Goal: Contribute content: Add original content to the website for others to see

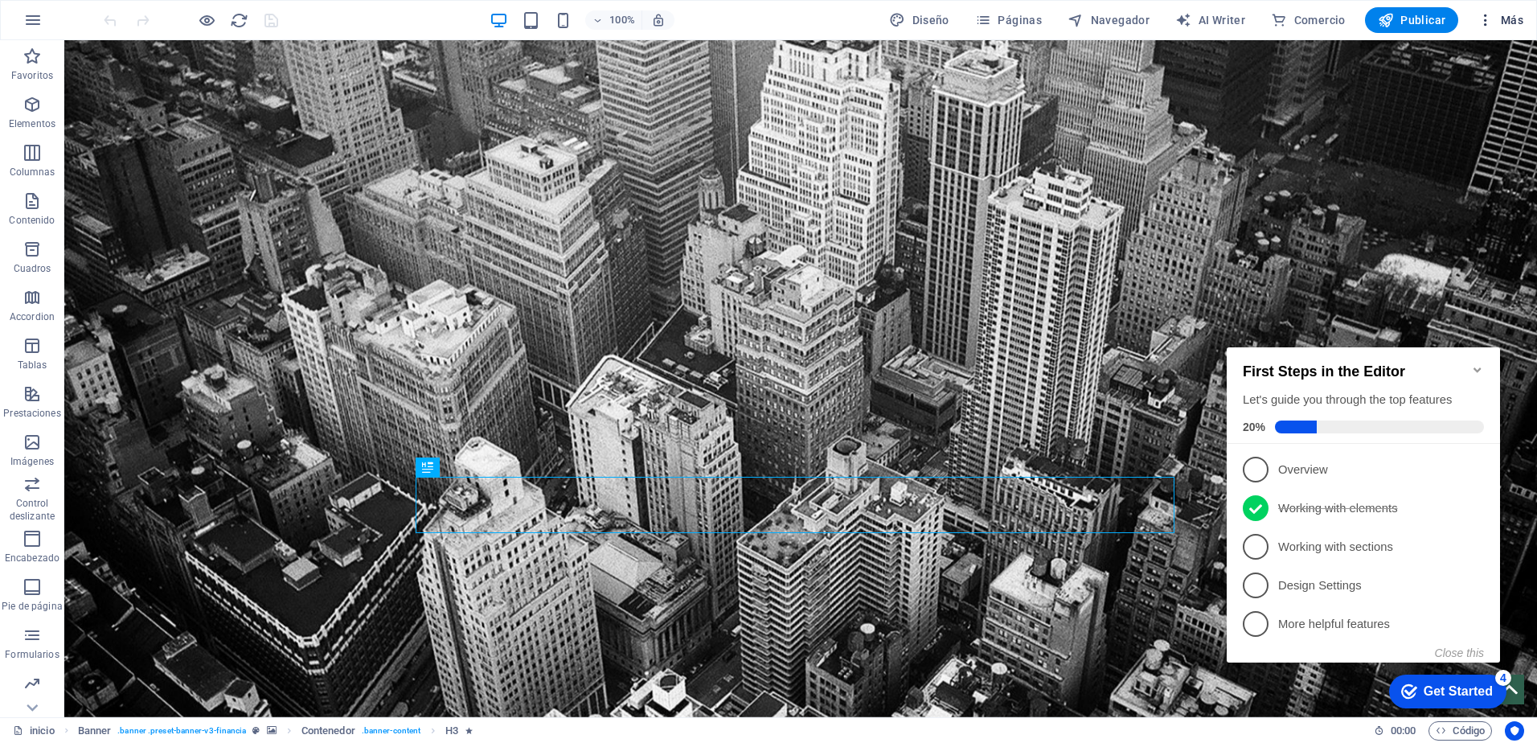
click at [1503, 18] on span "Más" at bounding box center [1501, 20] width 46 height 16
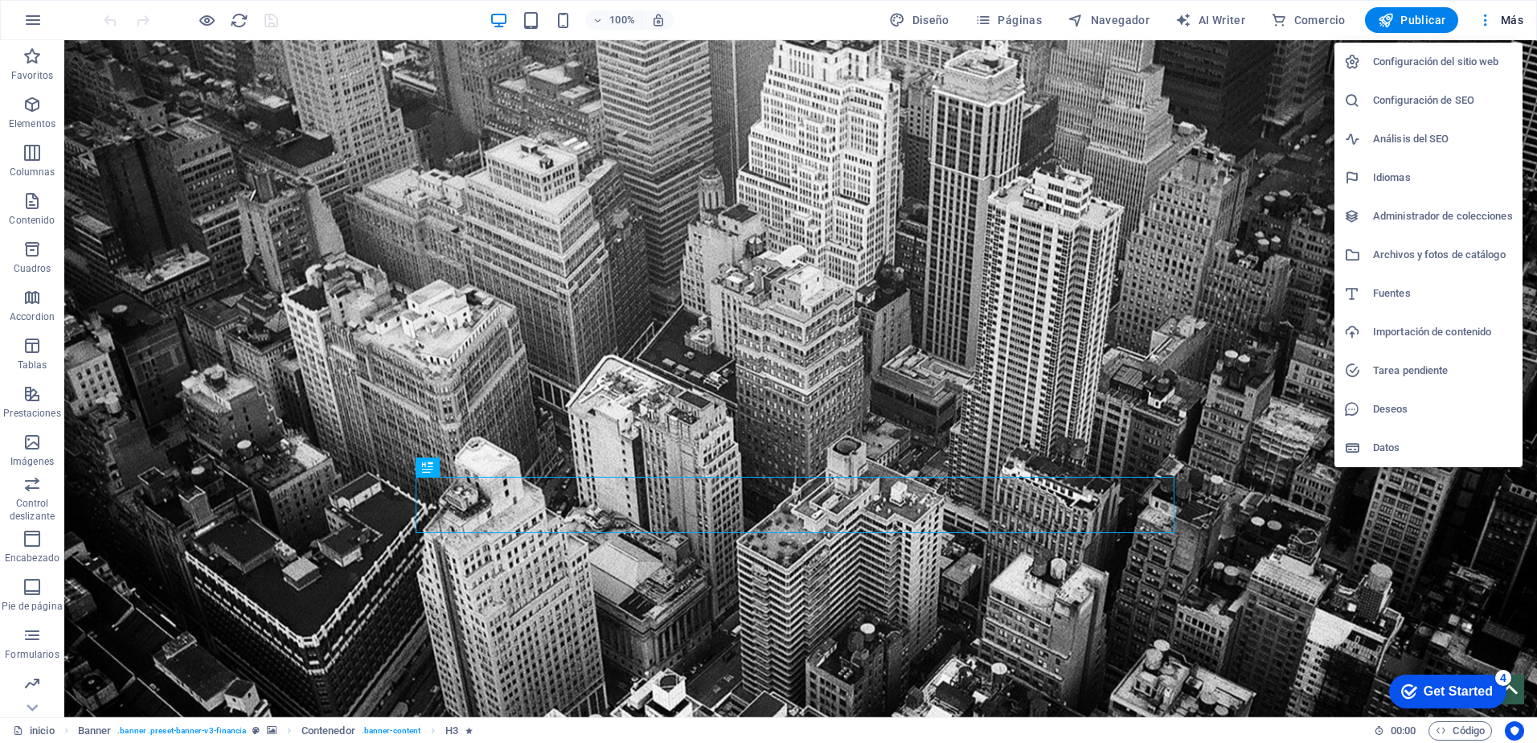
click at [1424, 218] on h6 "Administrador de colecciones" at bounding box center [1443, 216] width 140 height 19
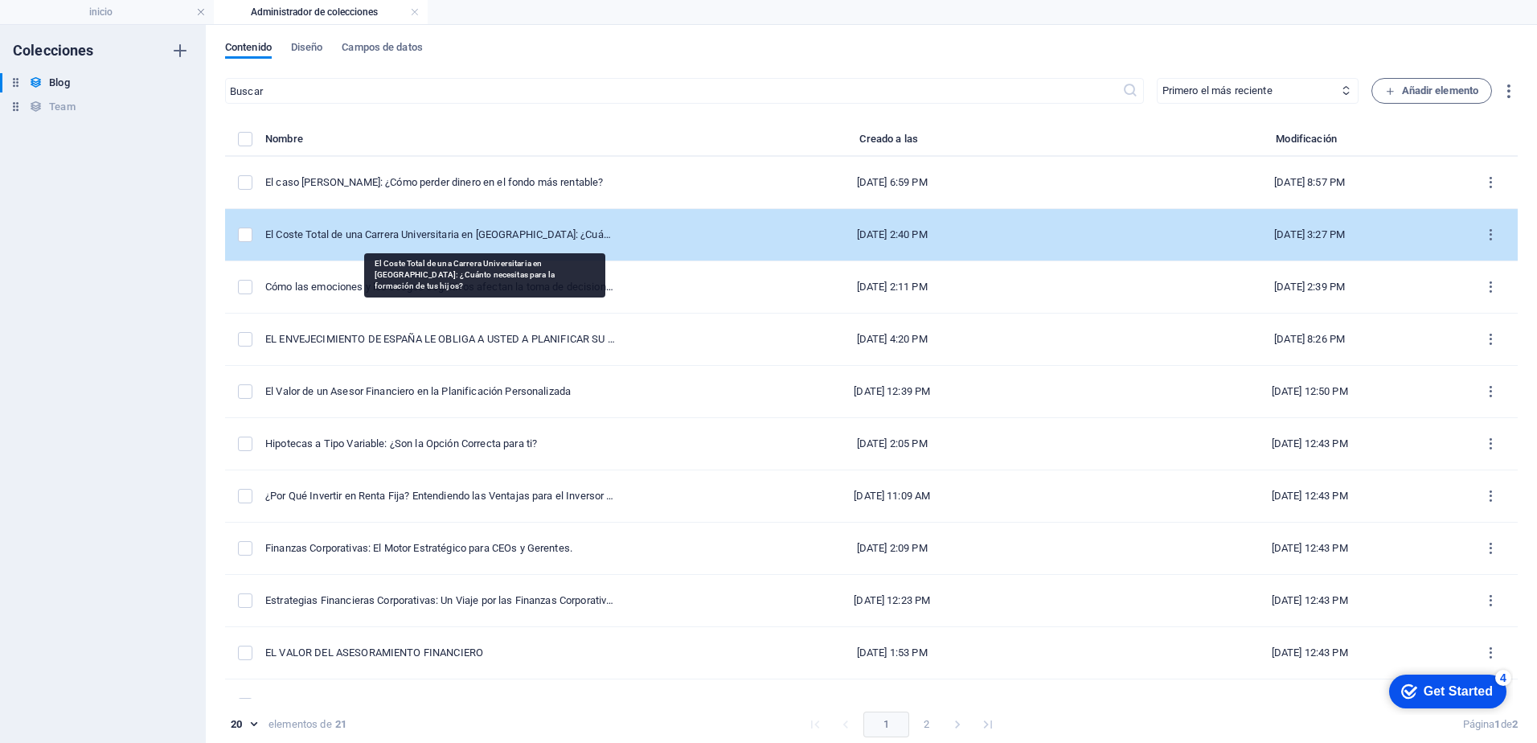
click at [478, 241] on div "El Coste Total de una Carrera Universitaria en [GEOGRAPHIC_DATA]: ¿Cuánto neces…" at bounding box center [440, 235] width 351 height 14
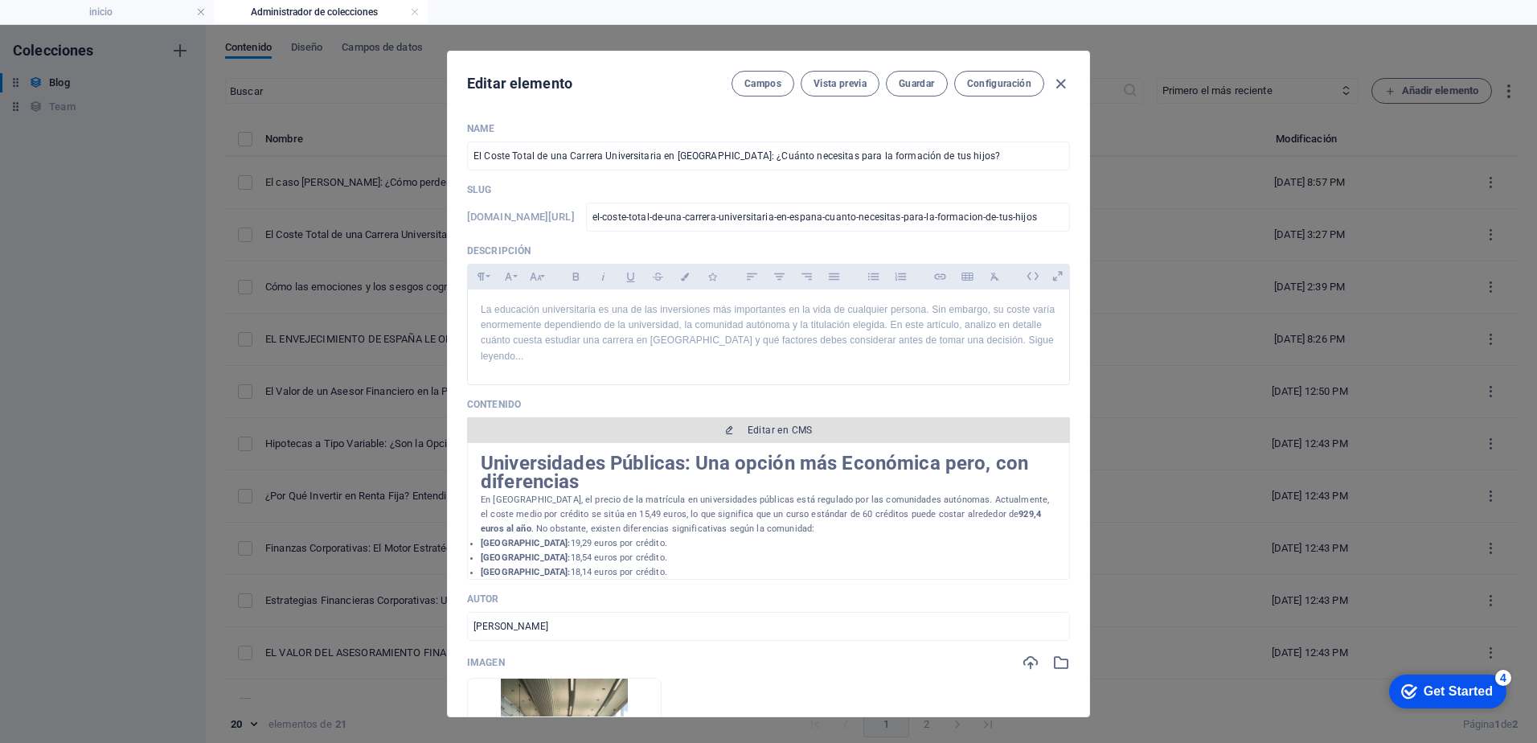
click at [762, 429] on span "Editar en CMS" at bounding box center [780, 430] width 65 height 13
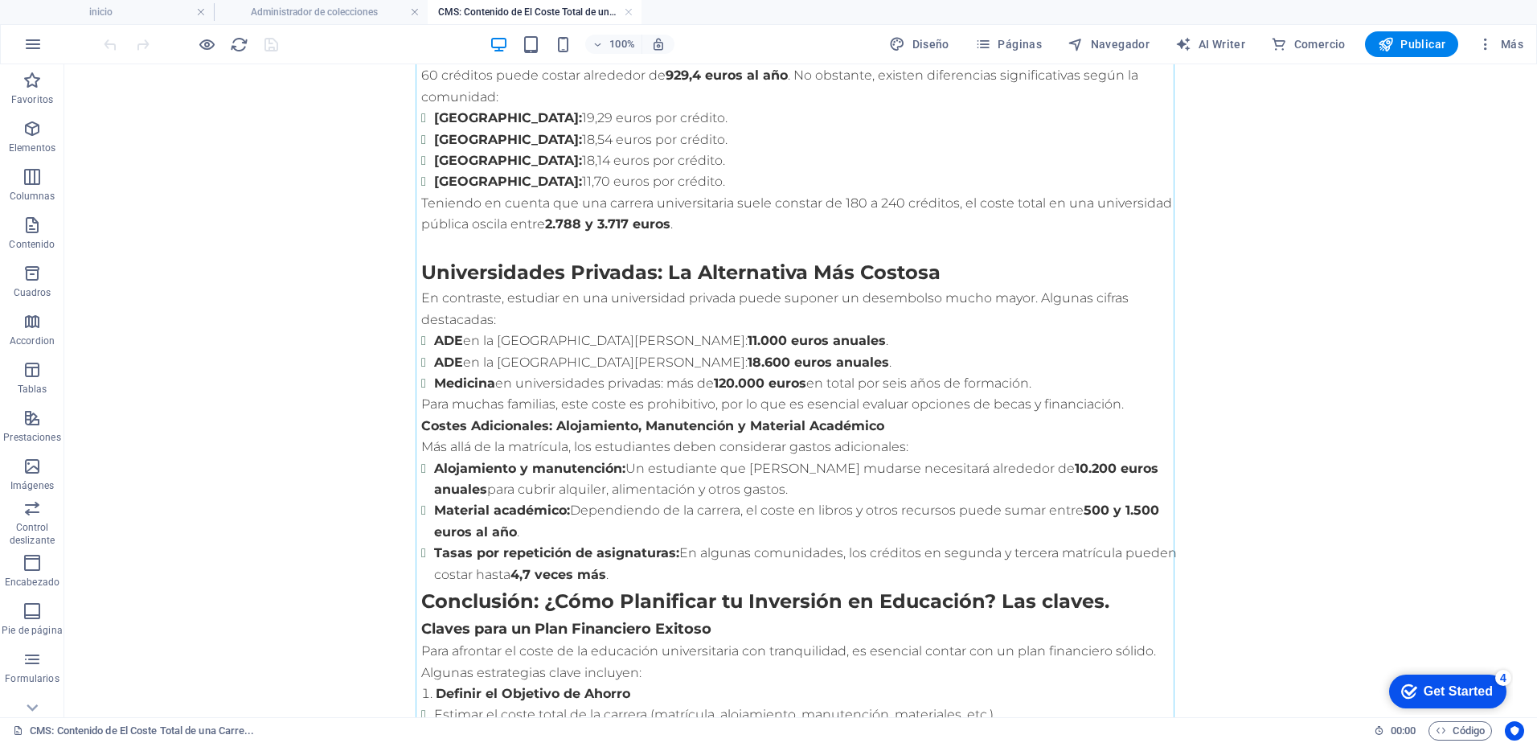
scroll to position [161, 0]
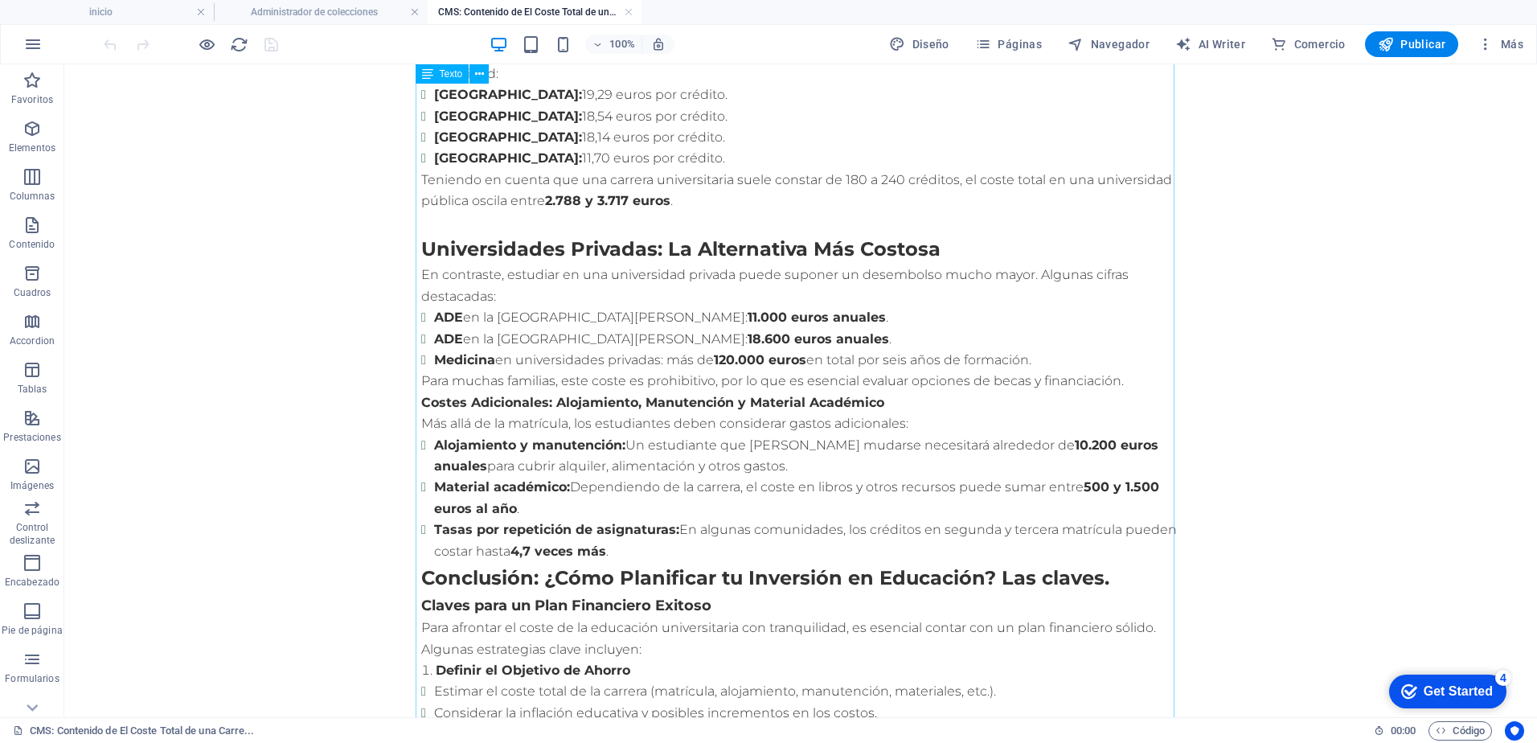
click at [1130, 368] on div "Universidades Públicas: Una opción más Económica pero, con diferencias En [GEOG…" at bounding box center [800, 611] width 759 height 1286
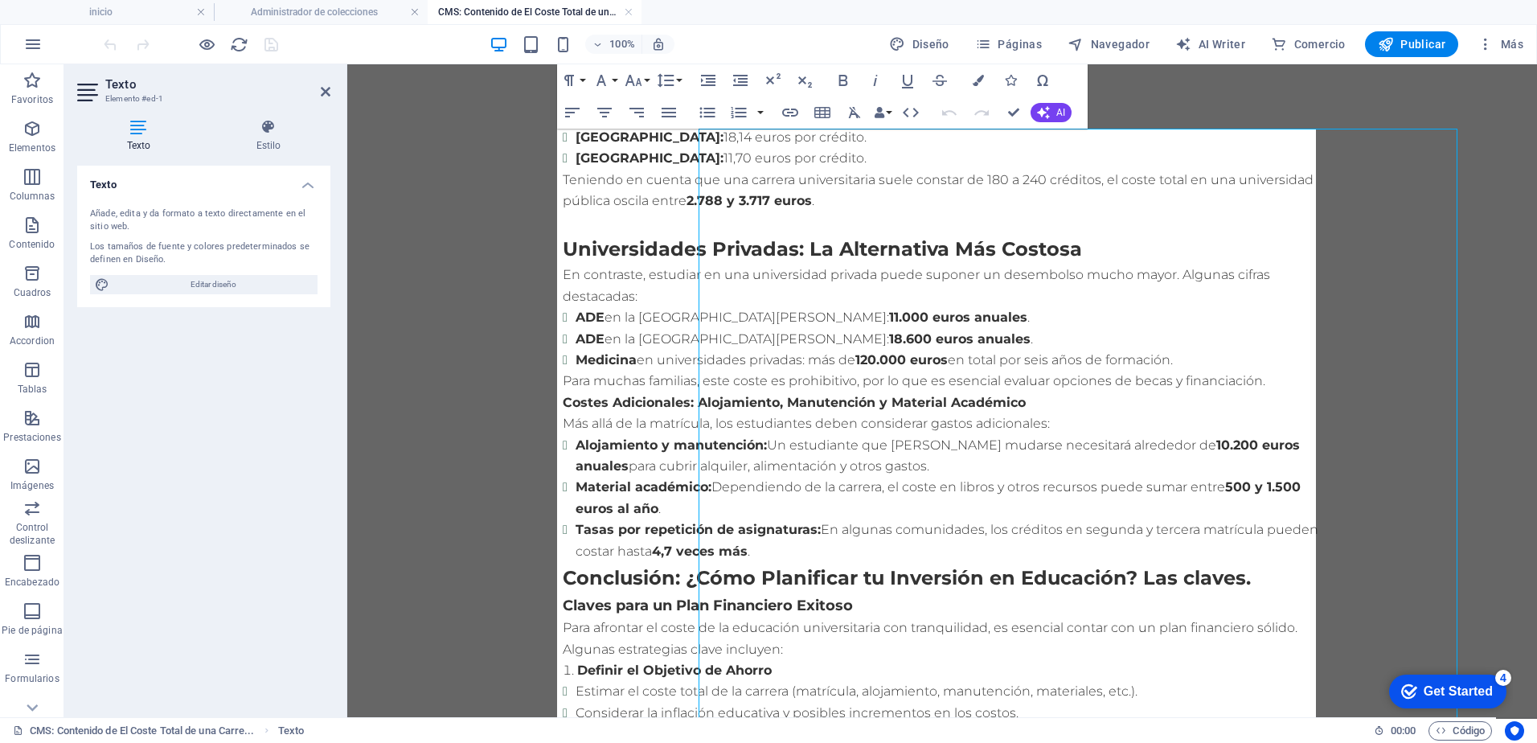
scroll to position [0, 0]
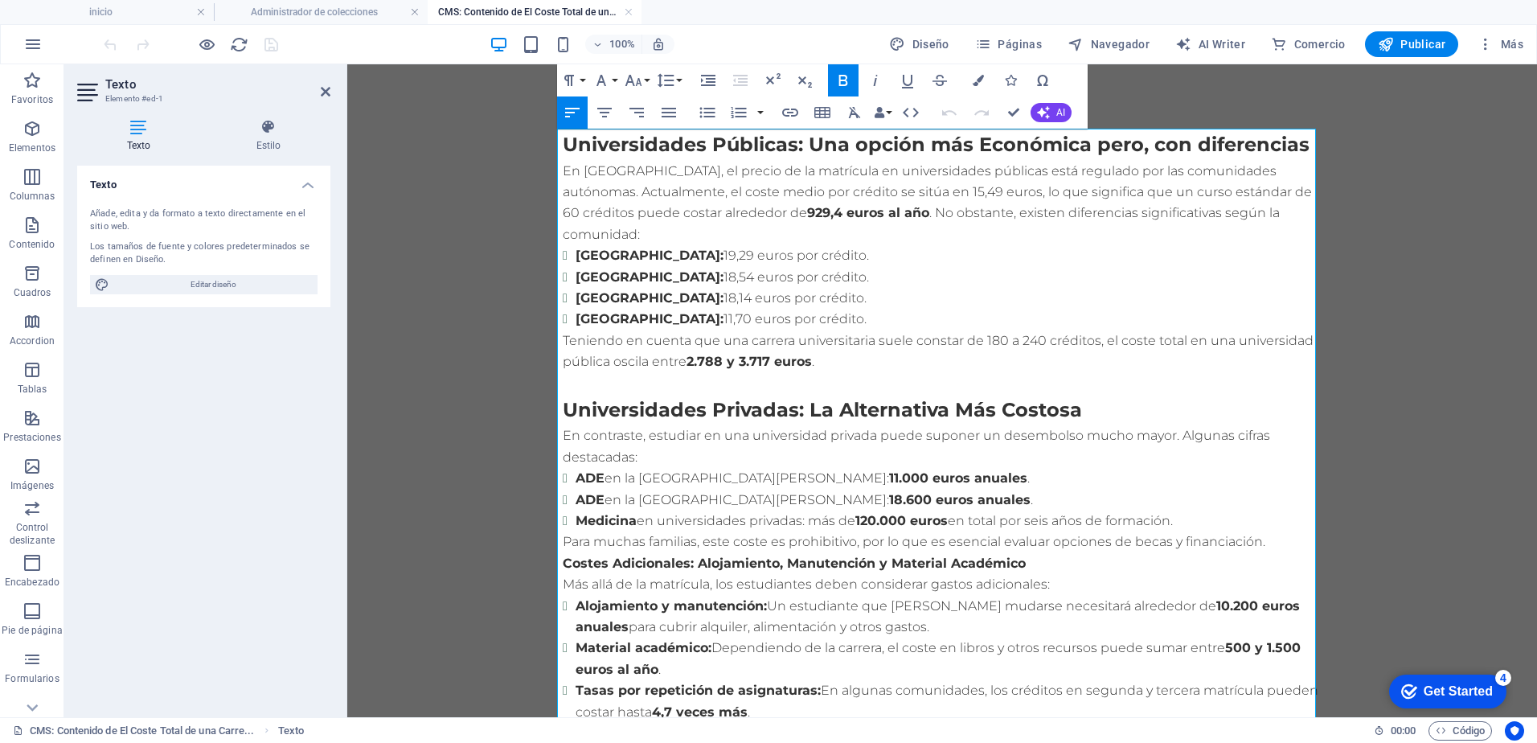
click at [1271, 531] on p "Para muchas familias, este coste es prohibitivo, por lo que es esencial evaluar…" at bounding box center [942, 541] width 759 height 21
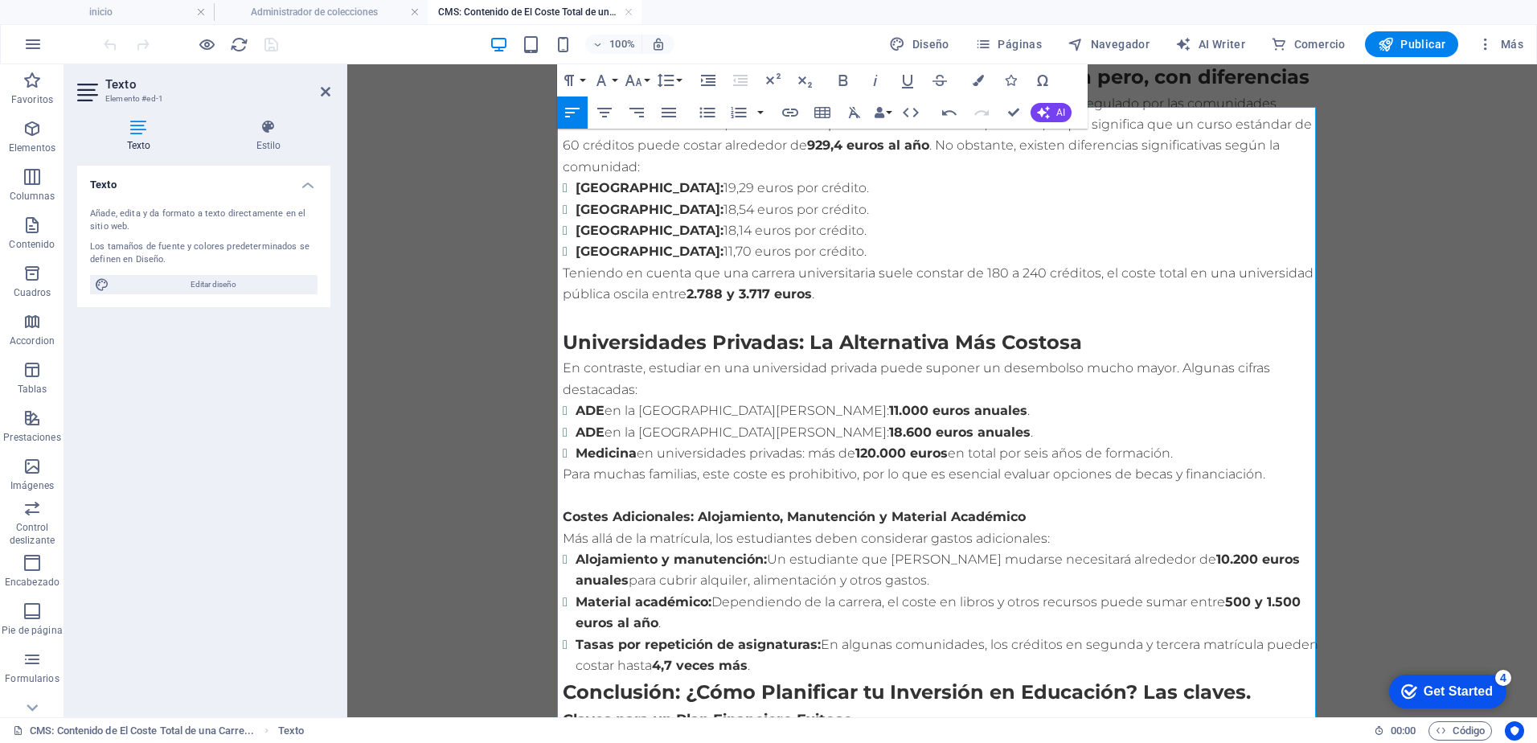
scroll to position [161, 0]
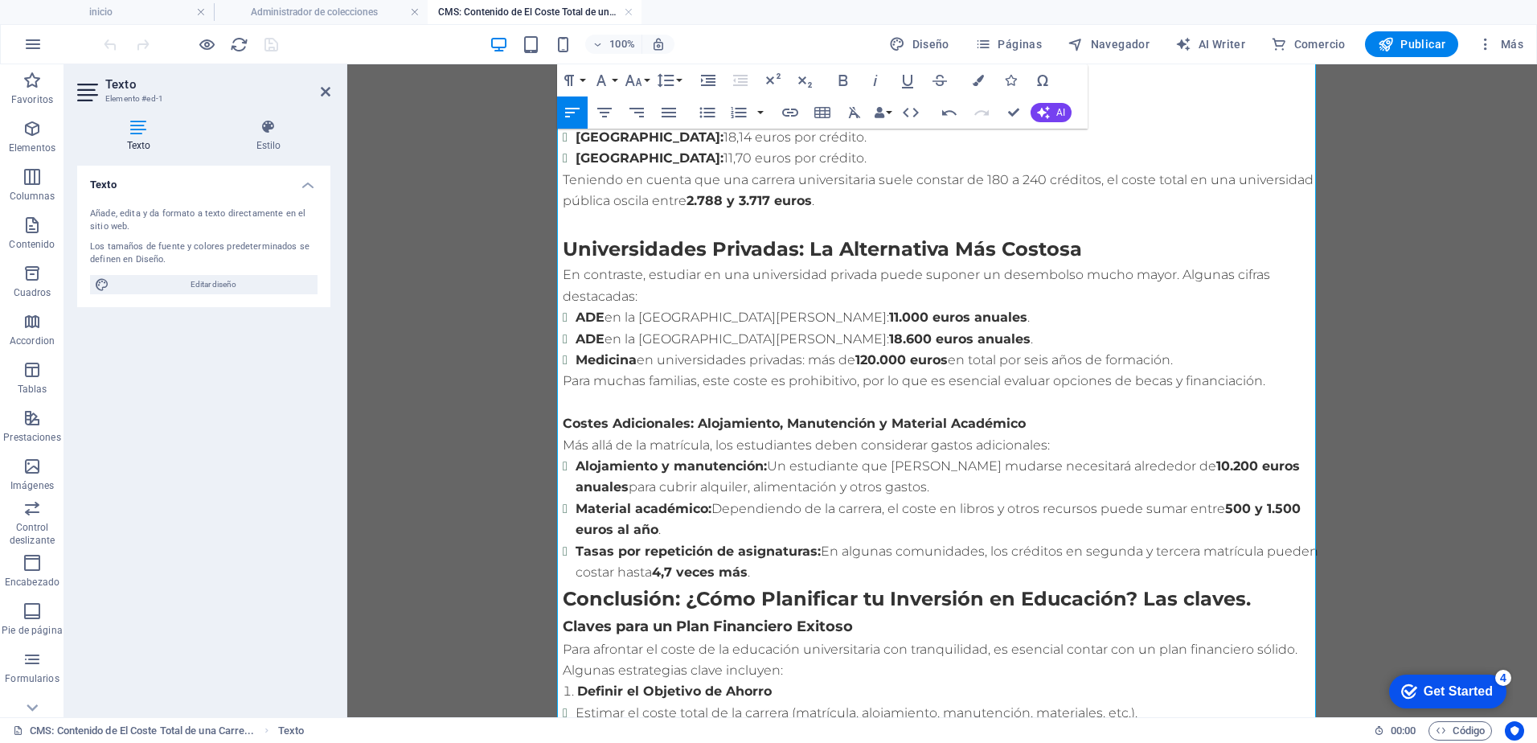
click at [753, 554] on li "Tasas por repetición de asignaturas: En algunas comunidades, los créditos en se…" at bounding box center [949, 562] width 746 height 43
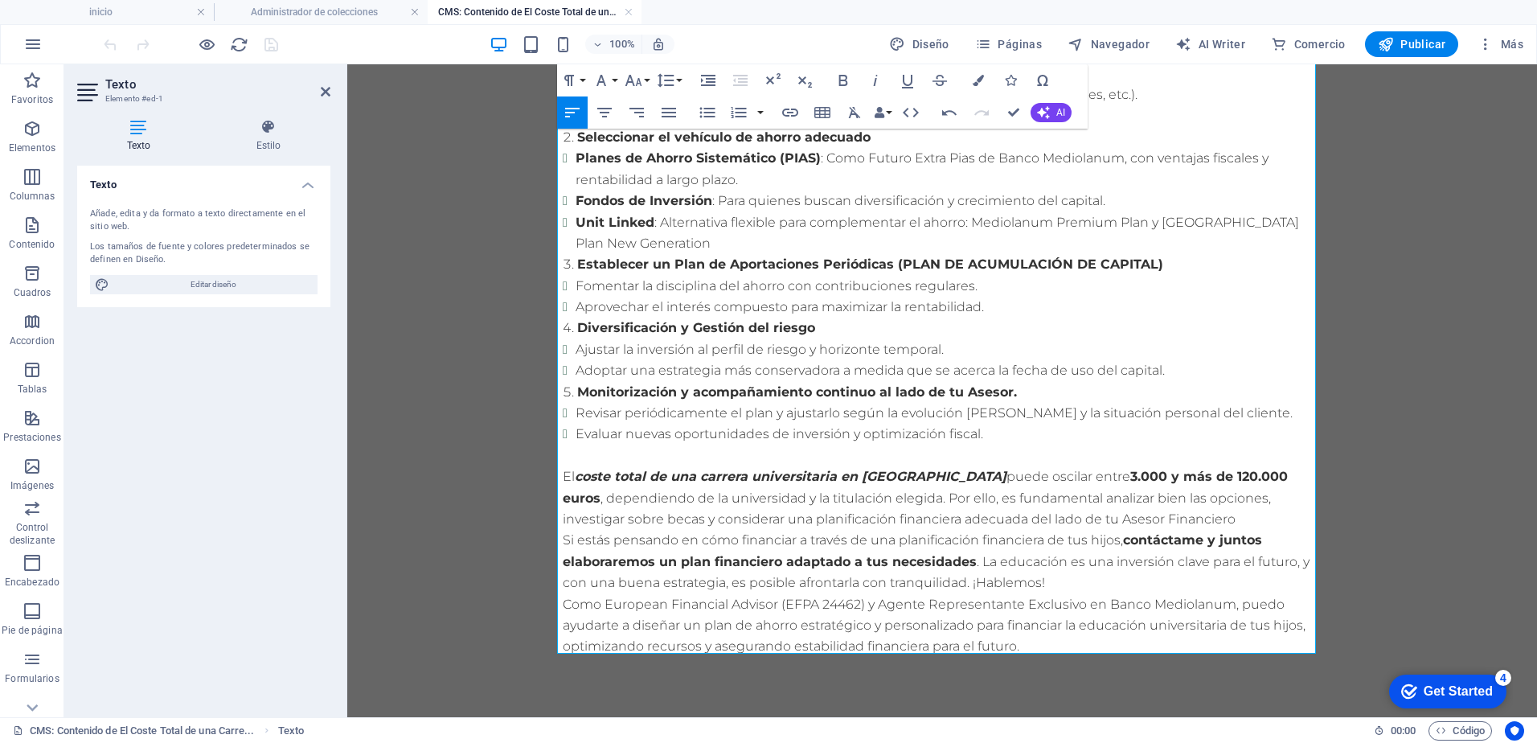
scroll to position [720, 0]
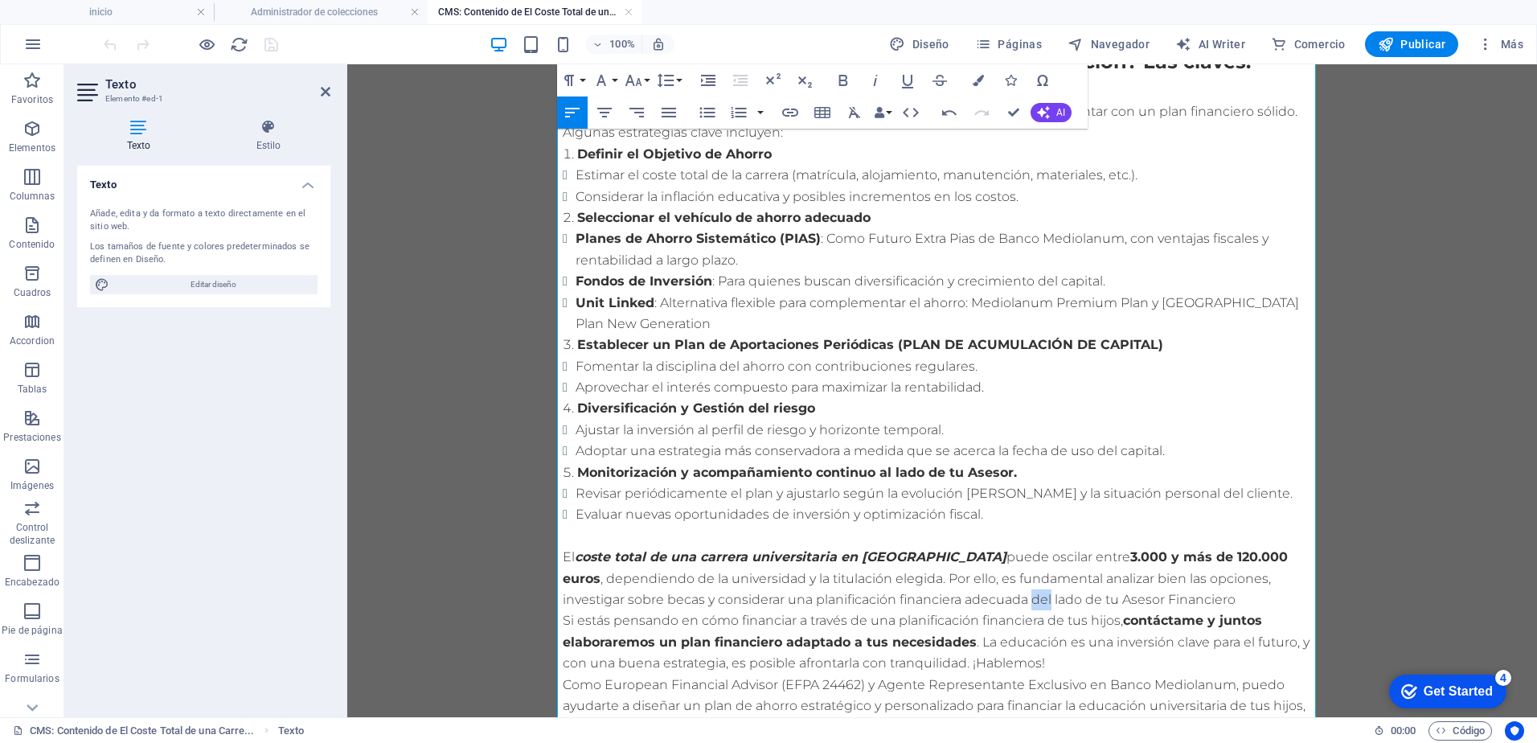
drag, startPoint x: 981, startPoint y: 593, endPoint x: 962, endPoint y: 593, distance: 18.5
click at [962, 593] on p "El coste total de una carrera universitaria en [GEOGRAPHIC_DATA] puede oscilar …" at bounding box center [942, 579] width 759 height 64
click at [1152, 591] on p "El coste total de una carrera universitaria en [GEOGRAPHIC_DATA] puede oscilar …" at bounding box center [942, 579] width 759 height 64
click at [789, 616] on p "Si estás pensando en cómo financiar a través de una planificación financiera de…" at bounding box center [942, 642] width 759 height 64
click at [1039, 617] on p "Si estás pensando en cómo financiar, a través de una planificación financiera d…" at bounding box center [942, 642] width 759 height 64
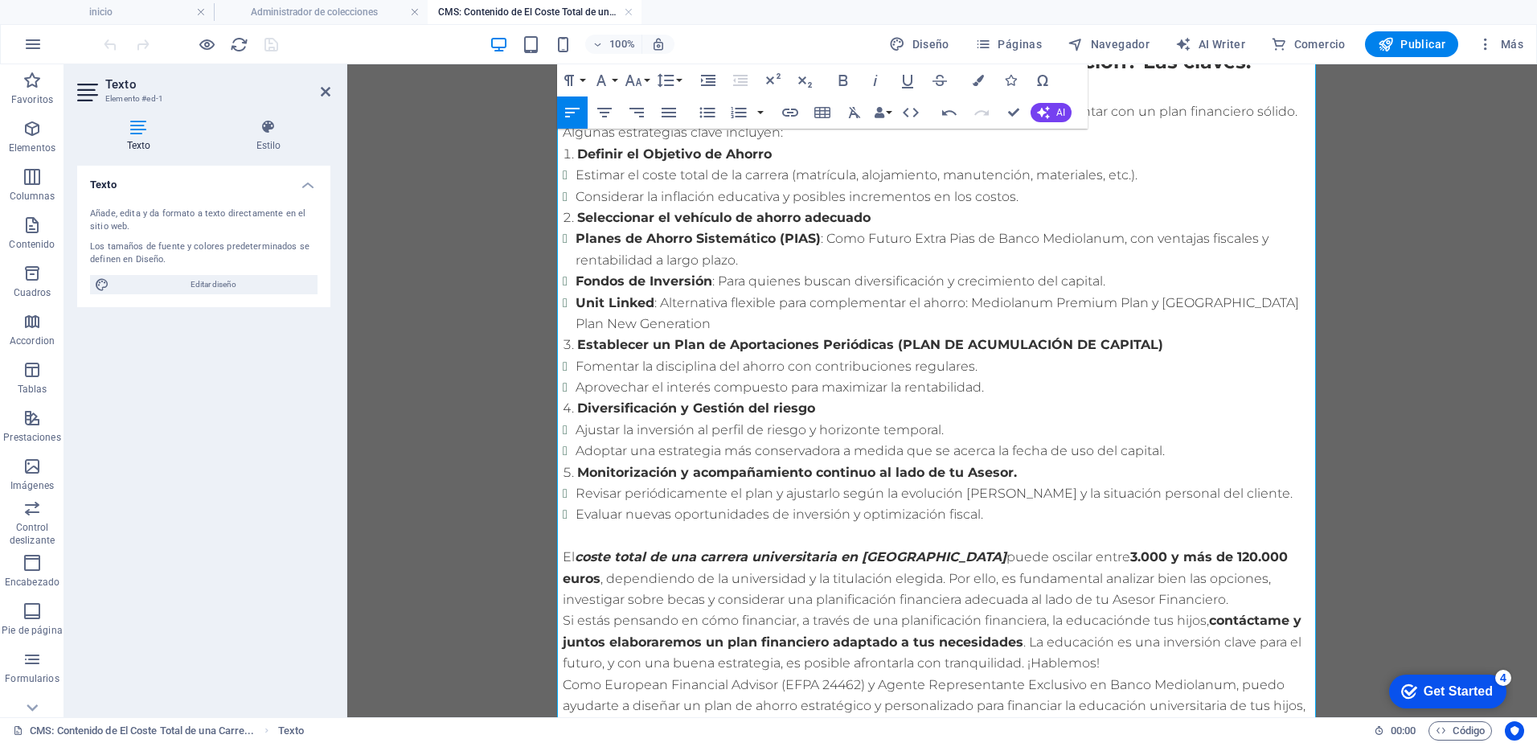
click at [1177, 595] on p "El coste total de una carrera universitaria en [GEOGRAPHIC_DATA] puede oscilar …" at bounding box center [942, 579] width 759 height 64
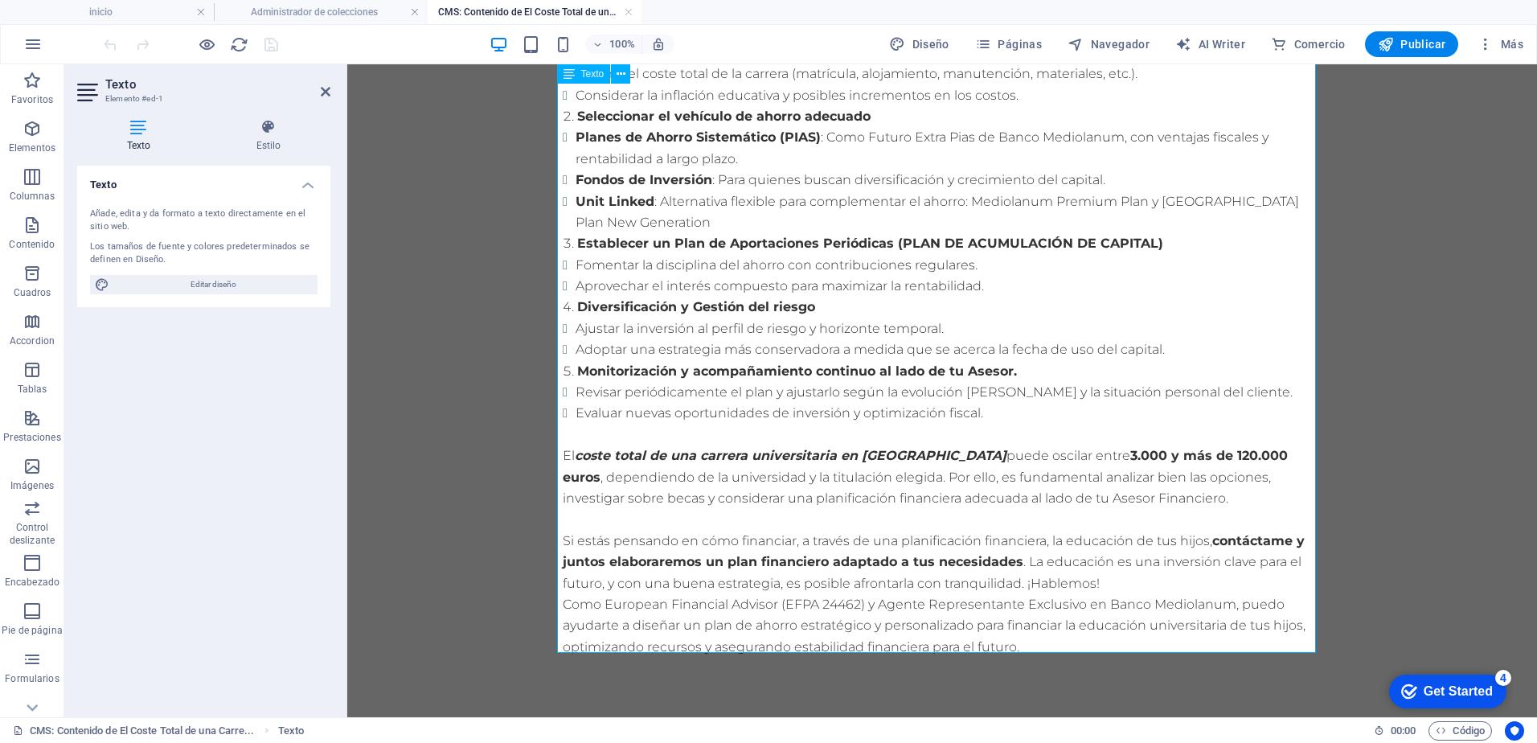
scroll to position [822, 0]
click at [1112, 577] on p "Si estás pensando en cómo financiar, a través de una planificación financiera, …" at bounding box center [942, 562] width 759 height 64
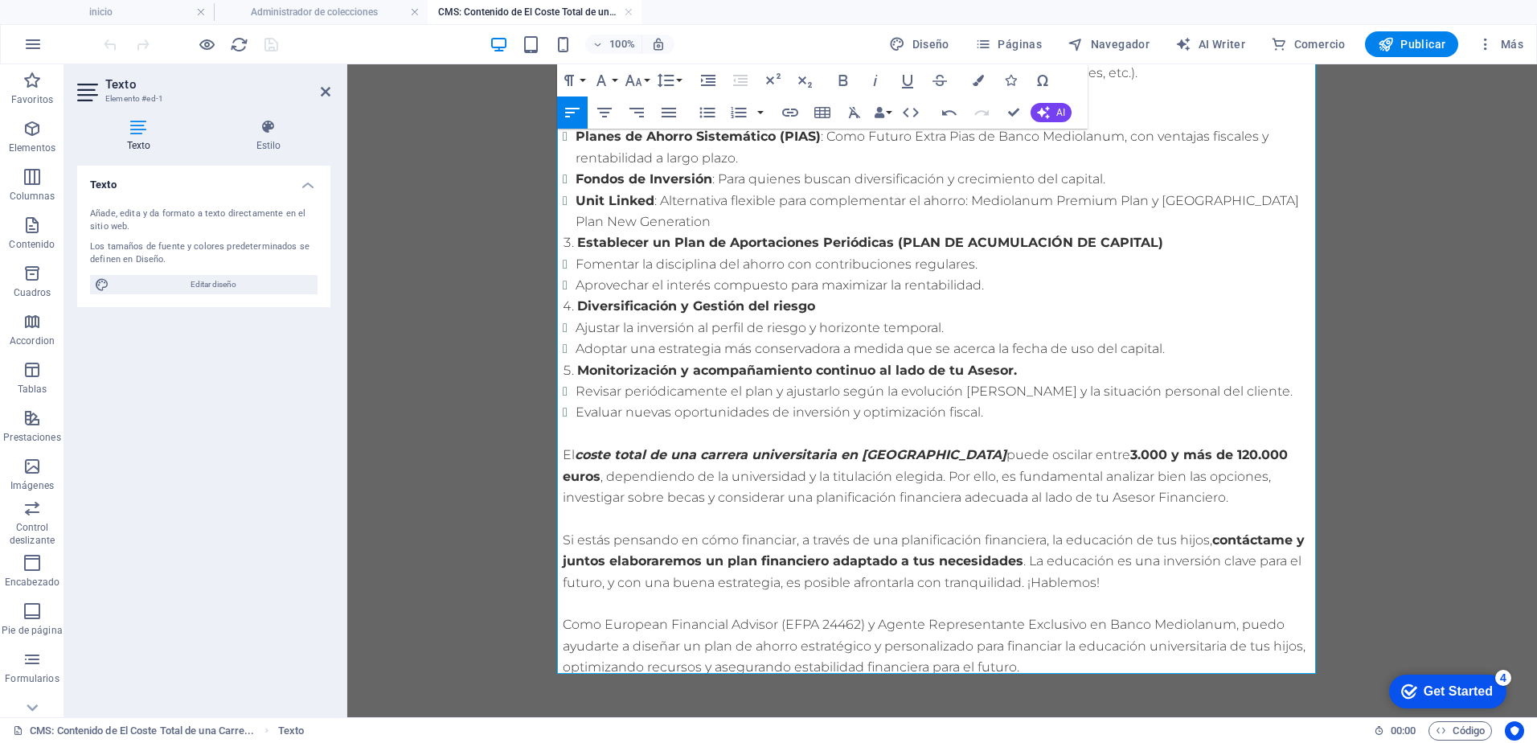
click at [333, 92] on aside "Texto Elemento #ed-1 Texto Estilo Texto Añade, edita y da formato a texto direc…" at bounding box center [205, 390] width 283 height 653
click at [326, 92] on icon at bounding box center [326, 91] width 10 height 13
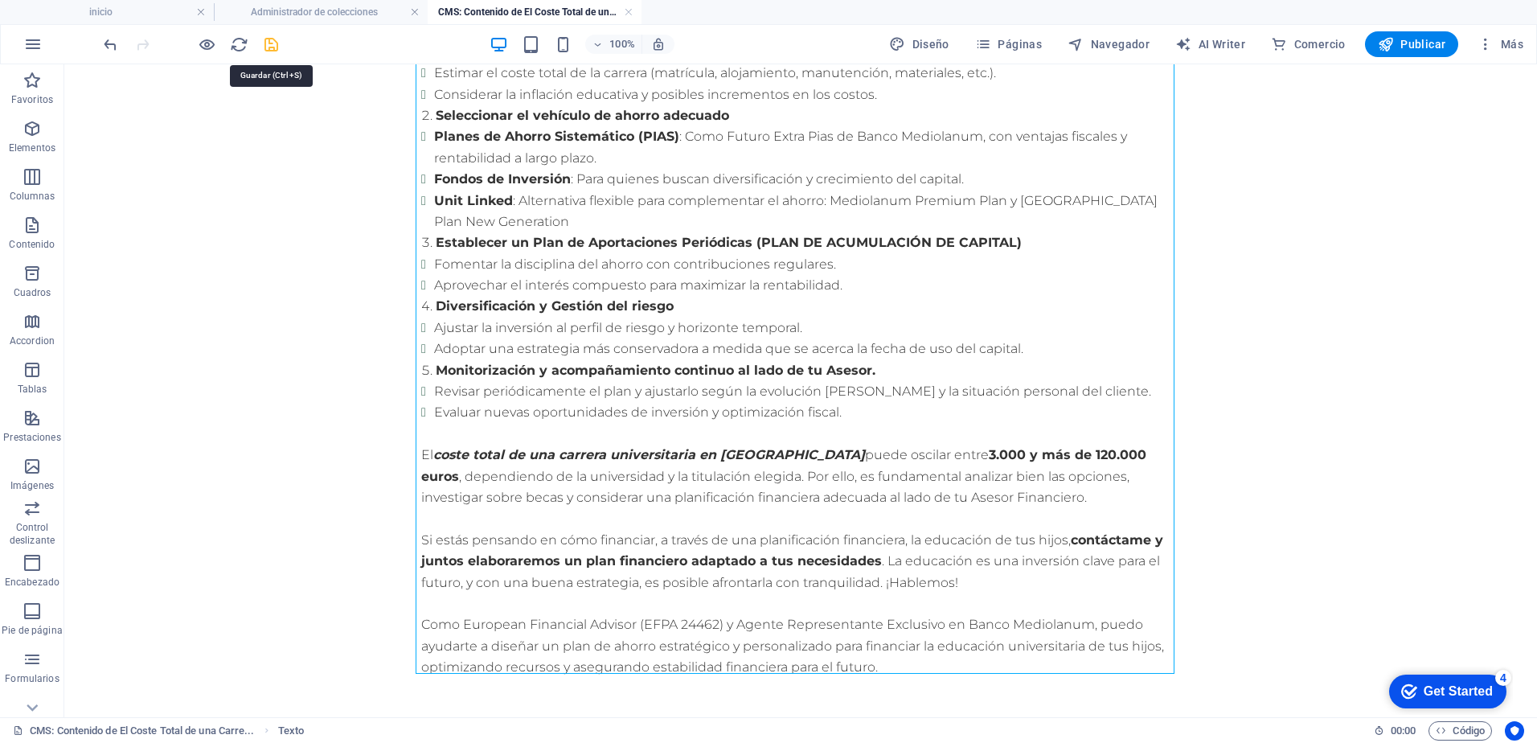
click at [270, 42] on icon "save" at bounding box center [271, 44] width 18 height 18
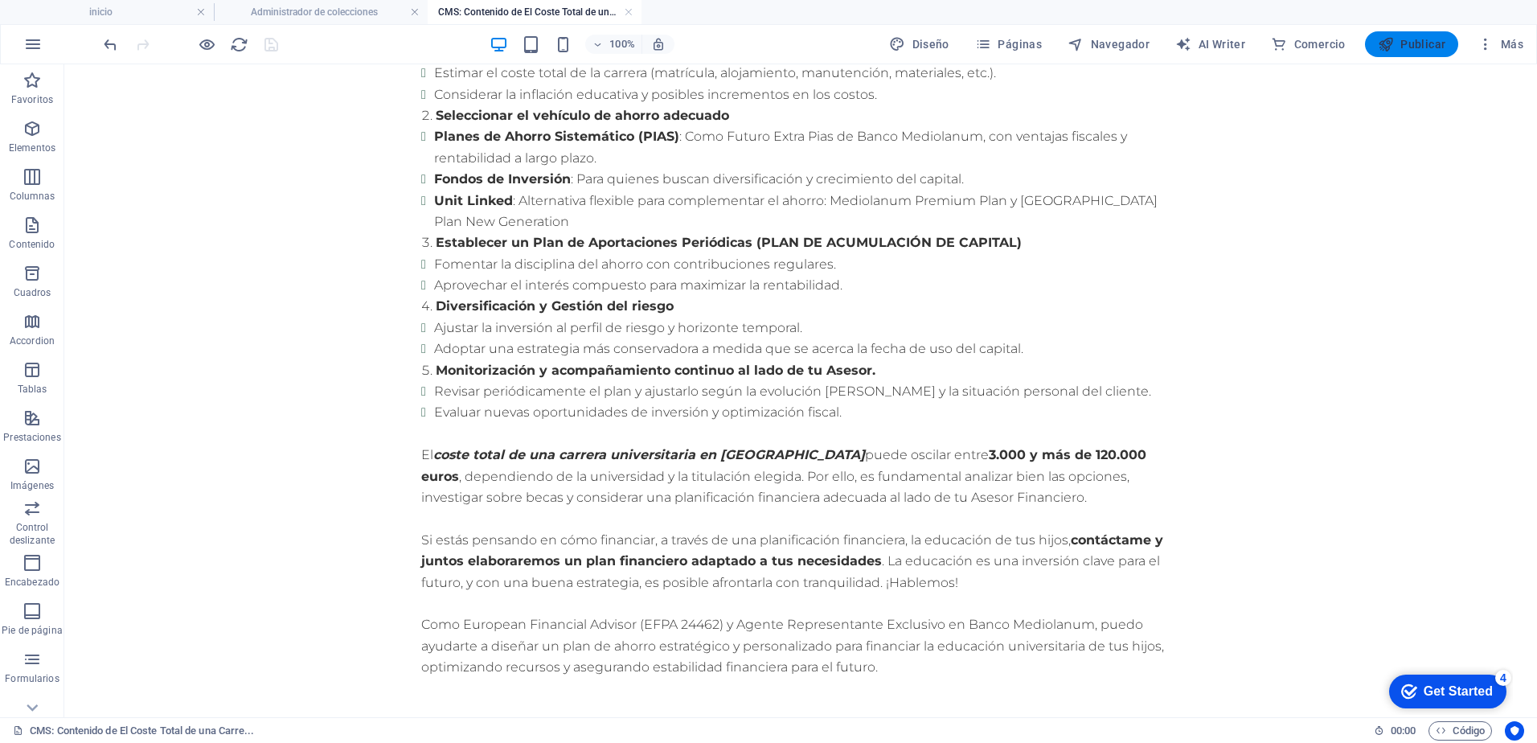
click at [1438, 45] on span "Publicar" at bounding box center [1412, 44] width 68 height 16
